Goal: Task Accomplishment & Management: Use online tool/utility

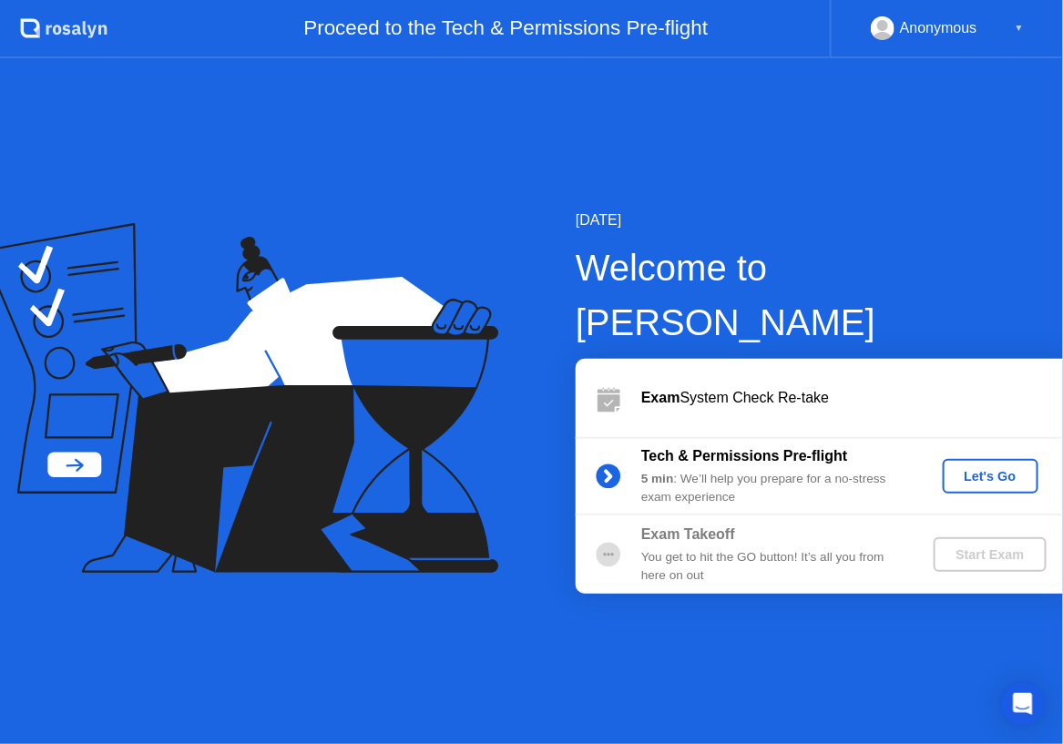
click at [989, 469] on div "Let's Go" at bounding box center [990, 476] width 81 height 15
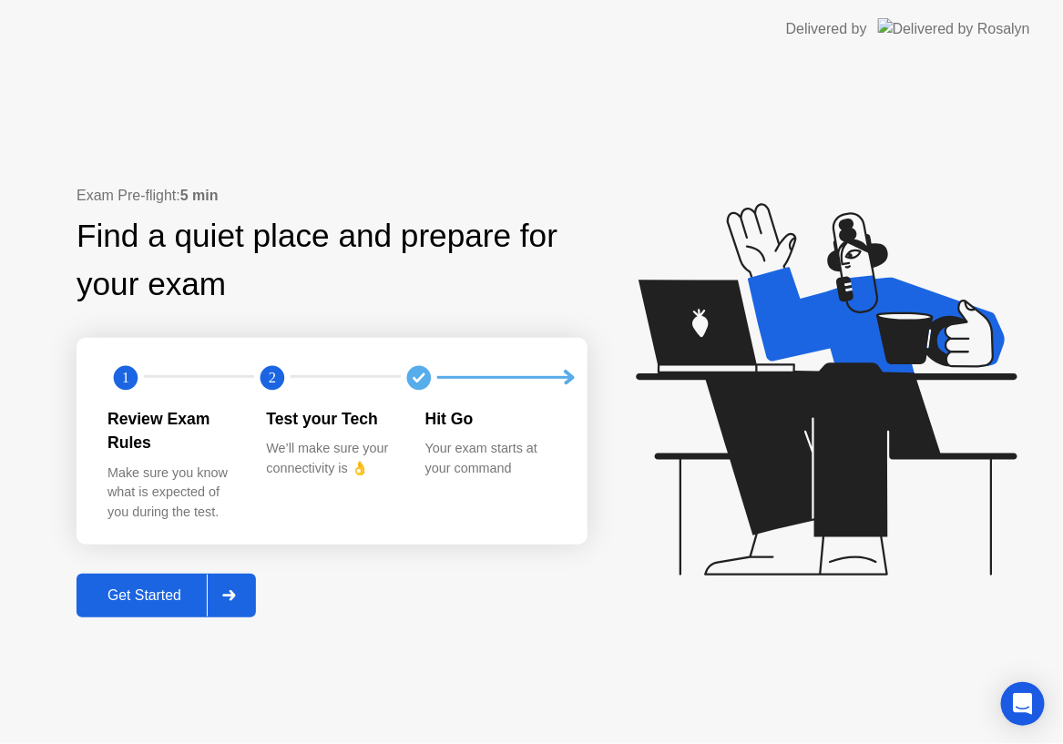
click at [130, 587] on div "Get Started" at bounding box center [144, 595] width 125 height 16
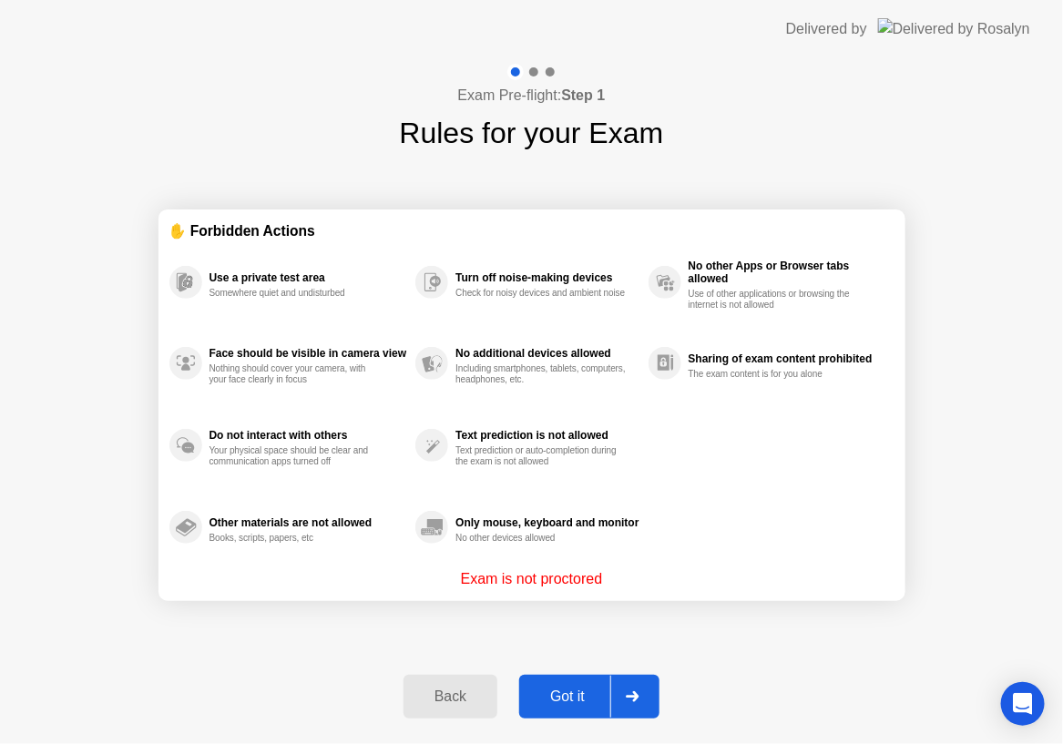
click at [577, 699] on div "Got it" at bounding box center [567, 696] width 86 height 16
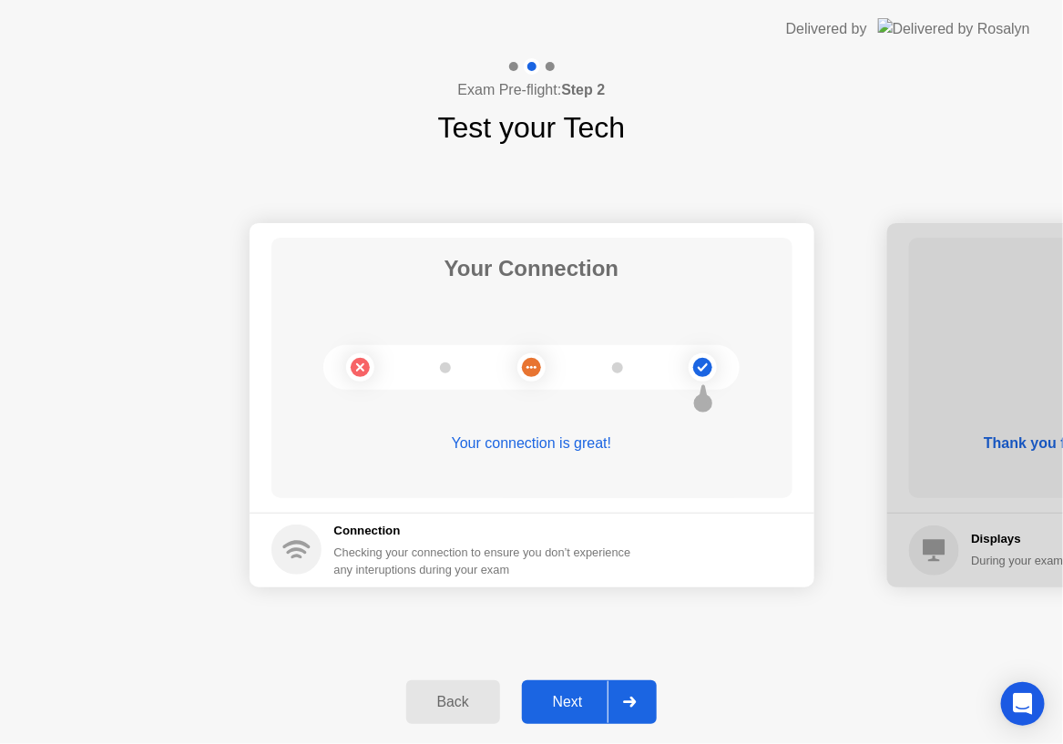
click at [575, 698] on div "Next" at bounding box center [567, 702] width 81 height 16
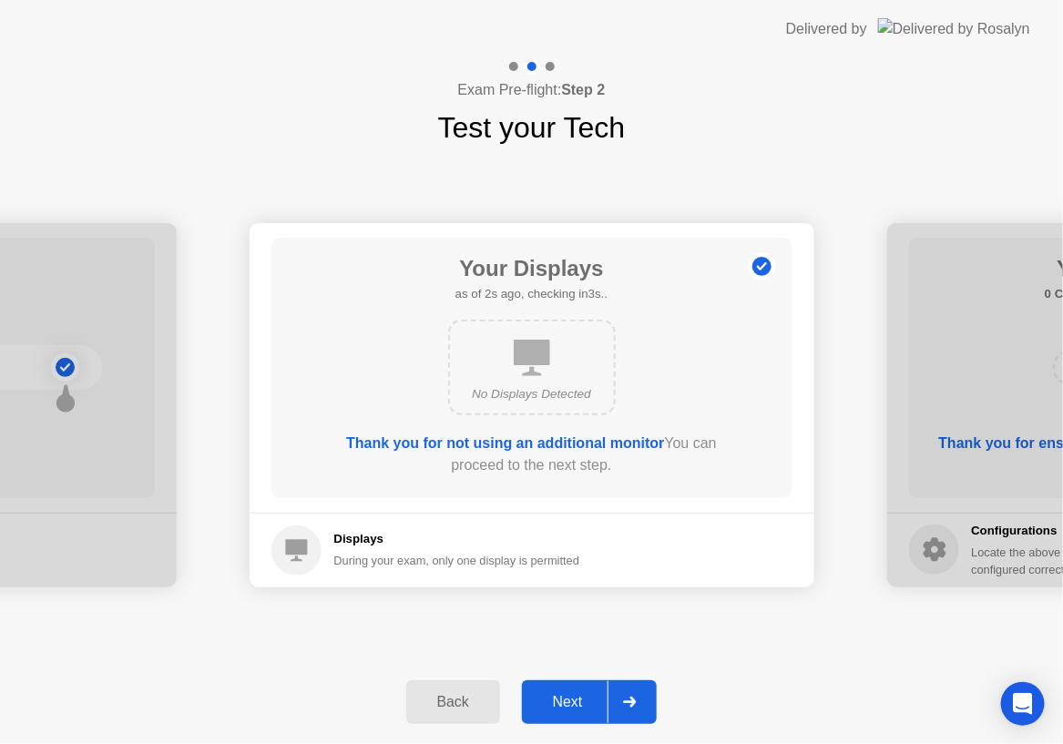
click at [575, 698] on div "Next" at bounding box center [567, 702] width 81 height 16
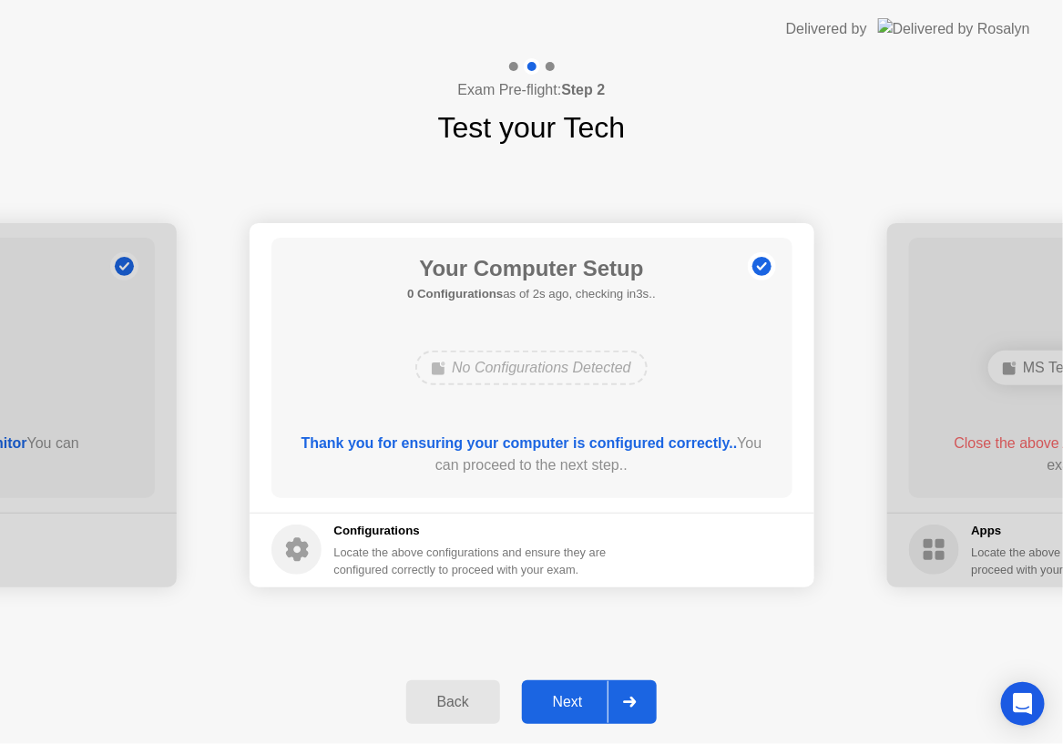
click at [575, 698] on div "Next" at bounding box center [567, 702] width 81 height 16
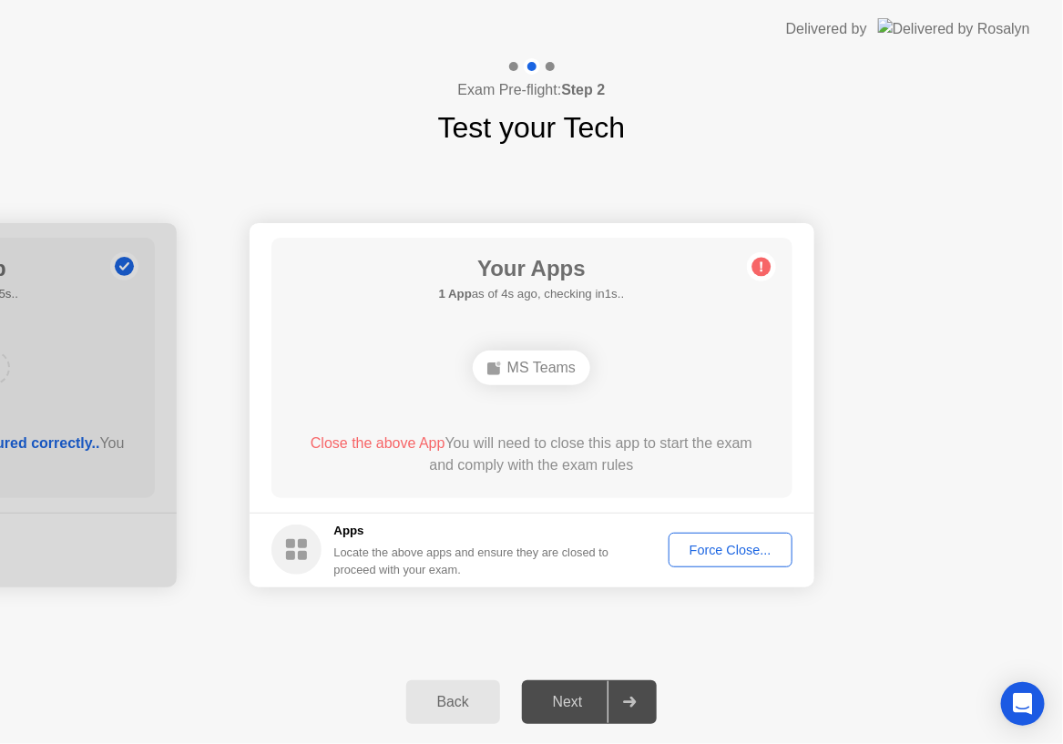
click at [745, 551] on div "Force Close..." at bounding box center [730, 550] width 111 height 15
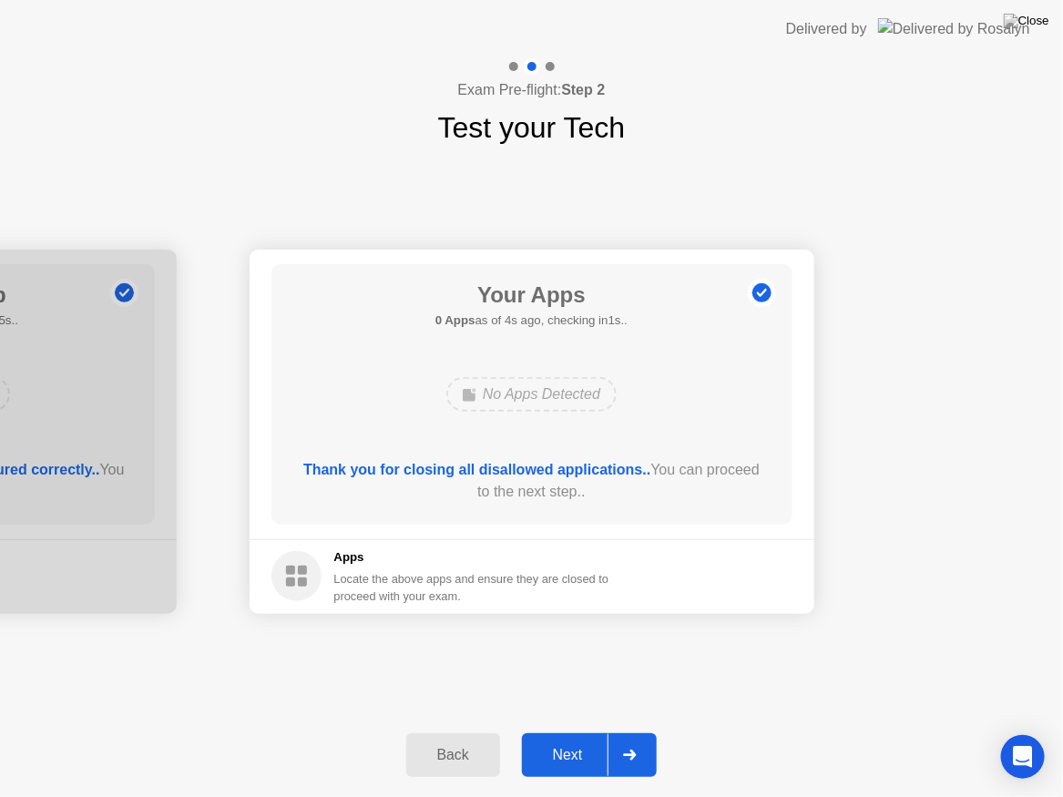
click at [569, 743] on div "Next" at bounding box center [567, 755] width 81 height 16
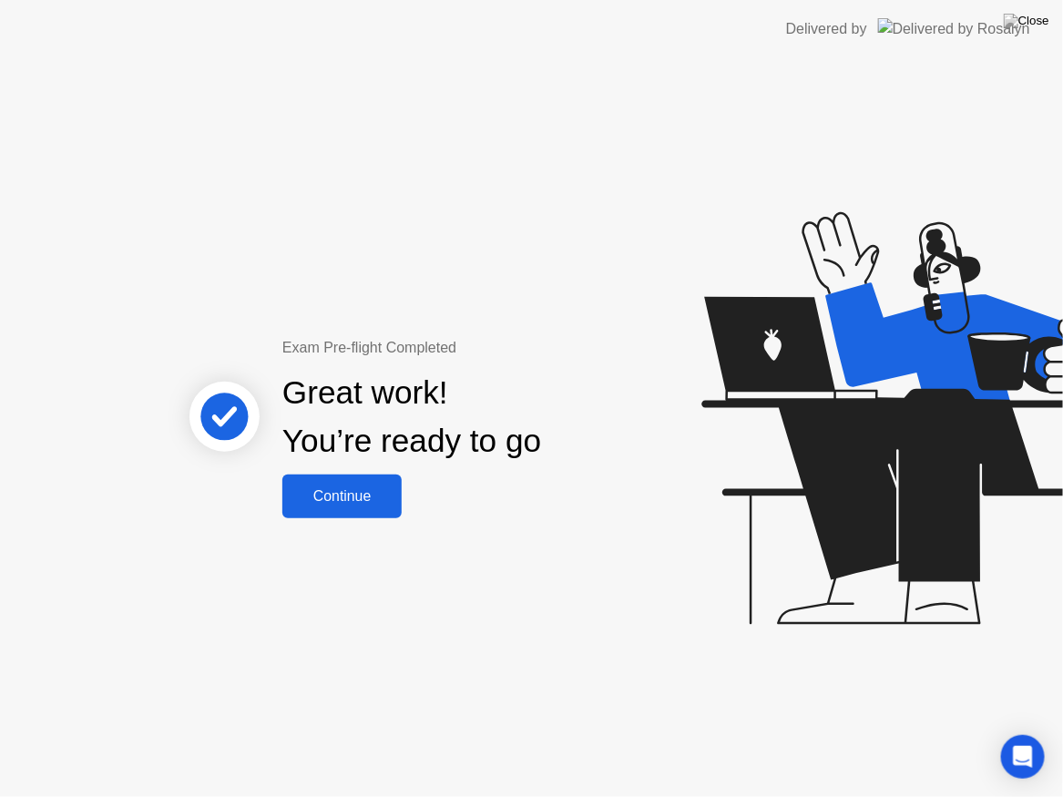
click at [337, 502] on div "Continue" at bounding box center [342, 496] width 108 height 16
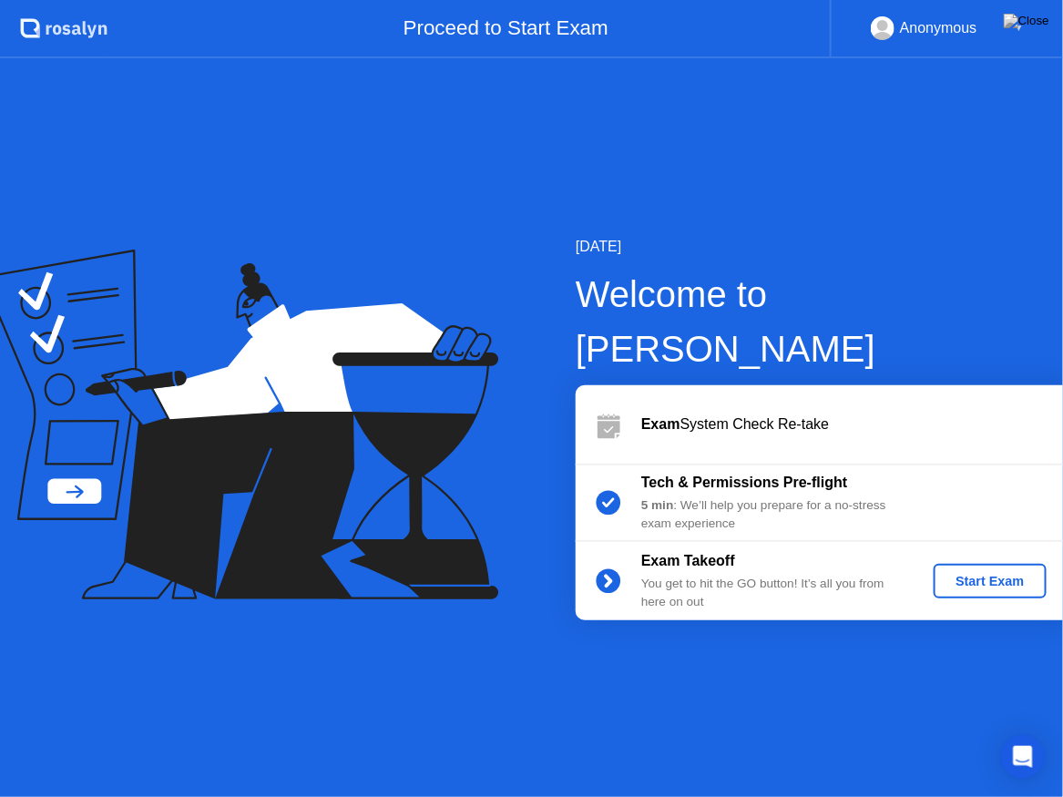
click at [984, 574] on div "Start Exam" at bounding box center [989, 581] width 97 height 15
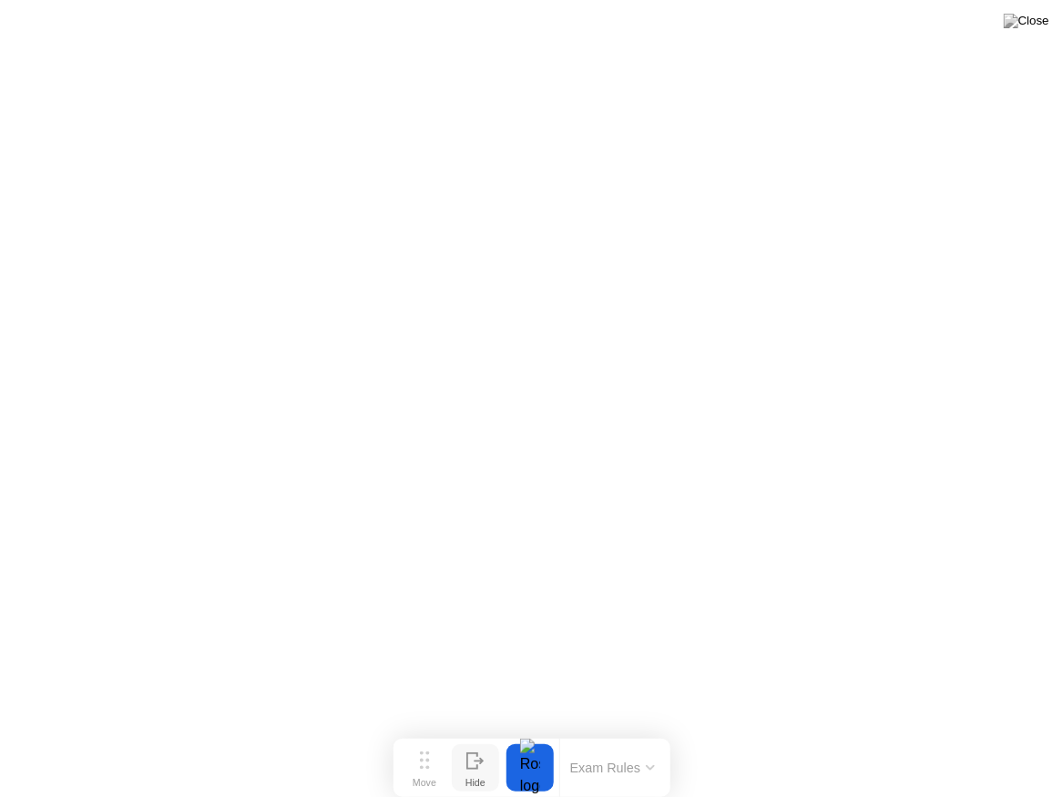
click at [472, 743] on icon at bounding box center [475, 760] width 18 height 17
click at [1025, 32] on button at bounding box center [1026, 21] width 55 height 24
